Goal: Navigation & Orientation: Find specific page/section

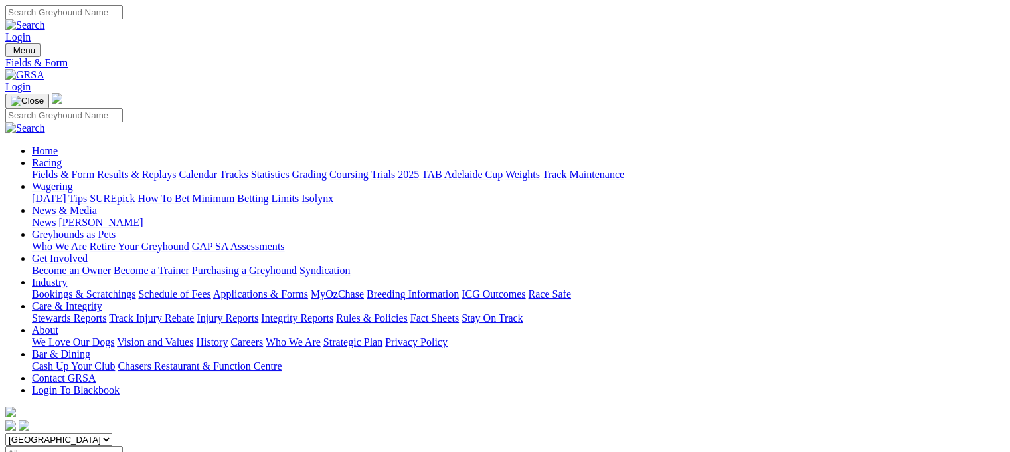
click at [165, 169] on link "Results & Replays" at bounding box center [136, 174] width 79 height 11
click at [248, 169] on link "Tracks" at bounding box center [234, 174] width 29 height 11
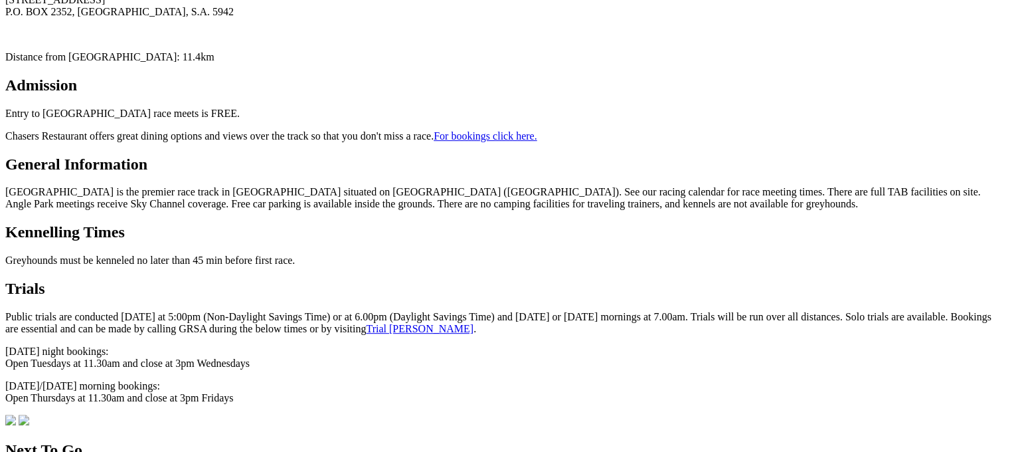
scroll to position [557, 0]
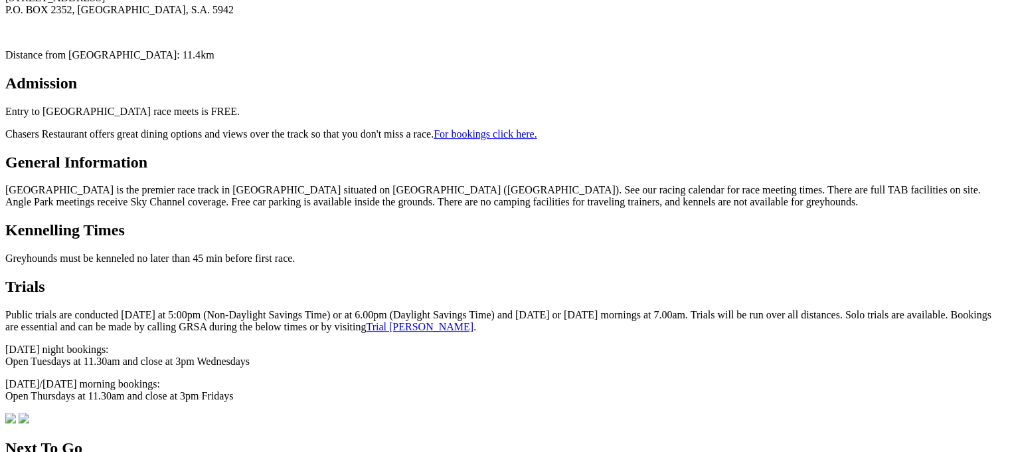
click at [366, 321] on link "Trial [PERSON_NAME]" at bounding box center [420, 326] width 108 height 11
